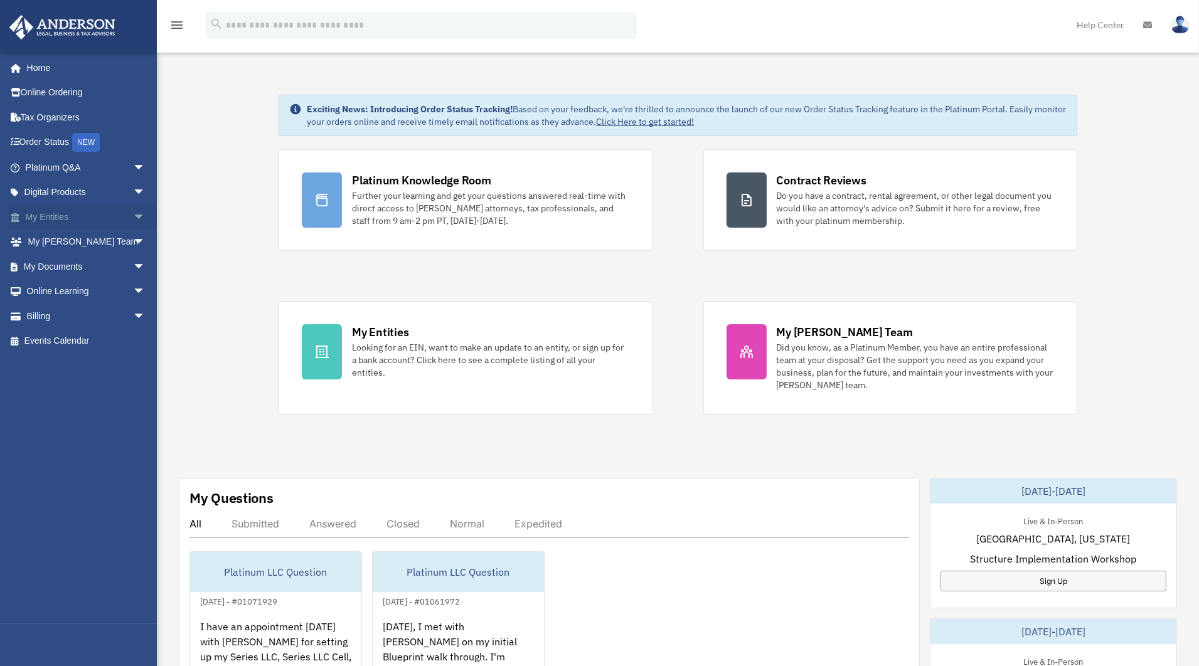
click at [68, 218] on link "My Entities arrow_drop_down" at bounding box center [87, 216] width 156 height 25
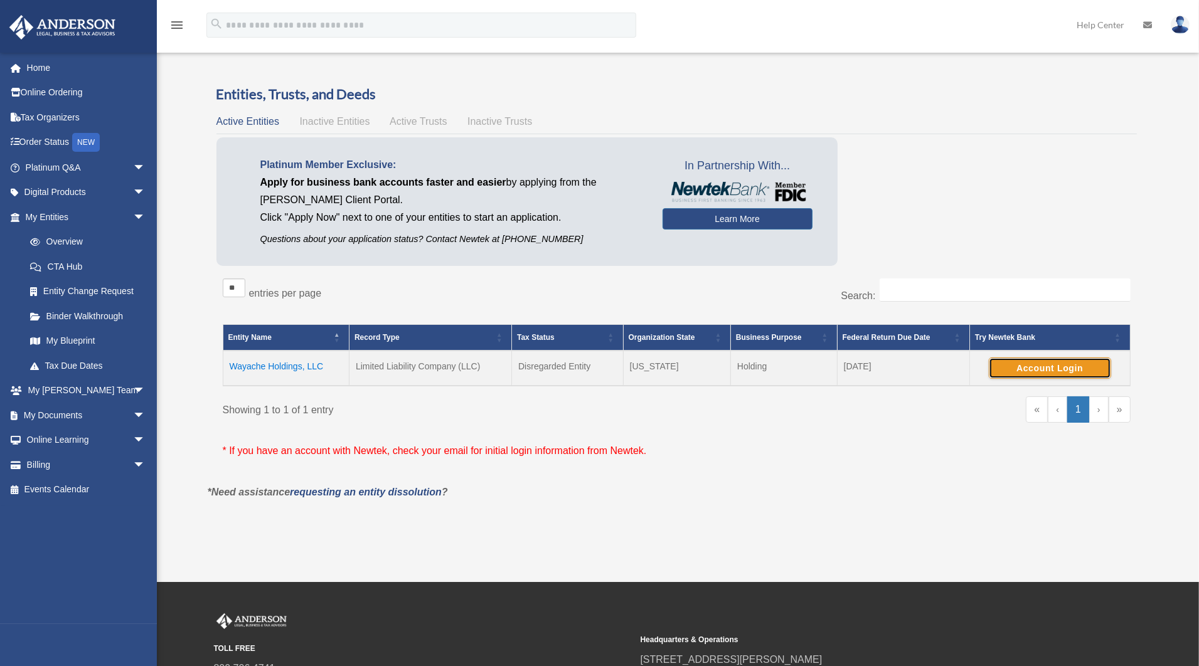
click at [999, 364] on button "Account Login" at bounding box center [1050, 368] width 122 height 21
click at [931, 147] on div "Platinum Member Exclusive: Apply for business bank accounts faster and easier b…" at bounding box center [676, 204] width 920 height 135
